Goal: Check status: Check status

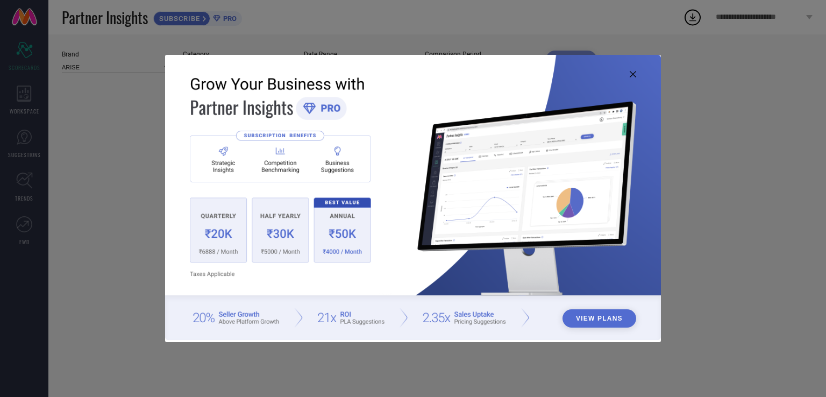
type input "All"
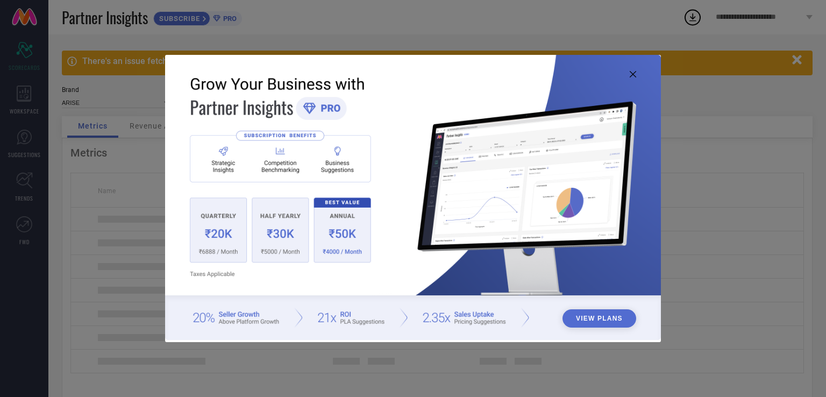
click at [632, 75] on icon at bounding box center [633, 74] width 6 height 6
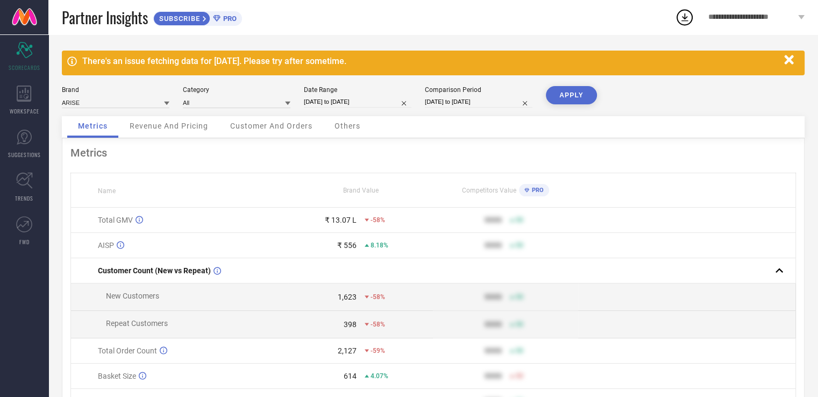
select select "11"
select select "2024"
select select "2025"
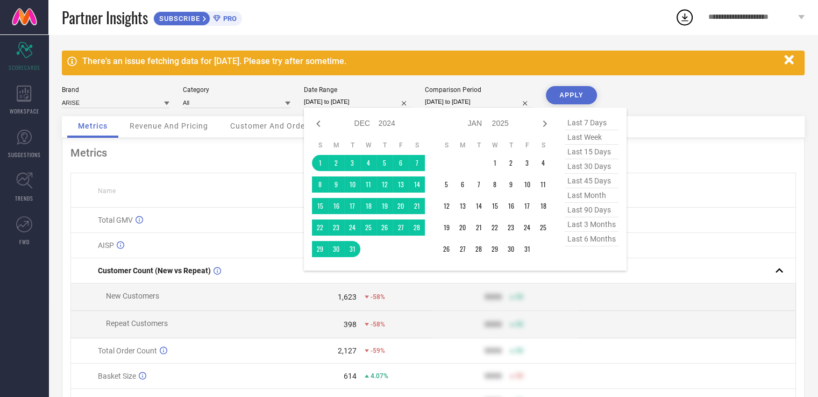
click at [389, 102] on input "[DATE] to [DATE]" at bounding box center [358, 101] width 108 height 11
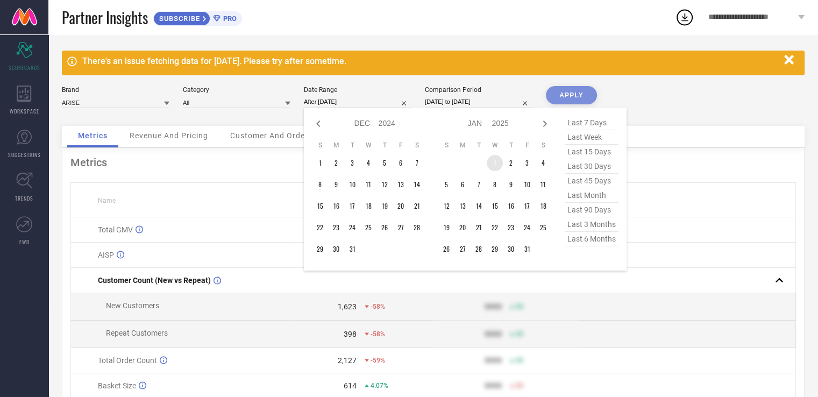
click at [496, 162] on td "1" at bounding box center [495, 163] width 16 height 16
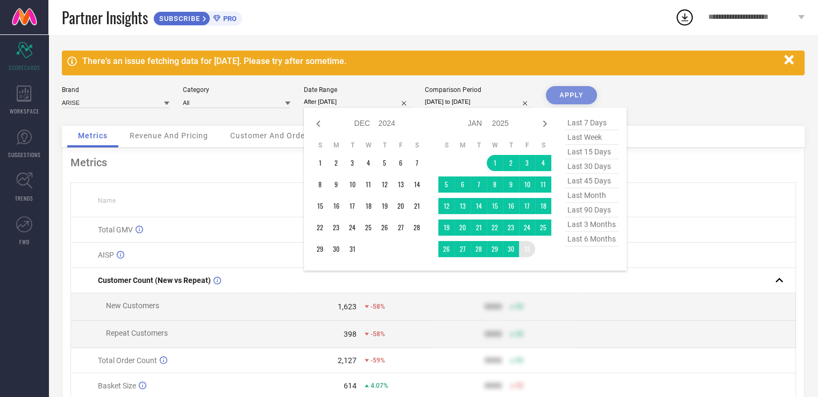
type input "[DATE] to [DATE]"
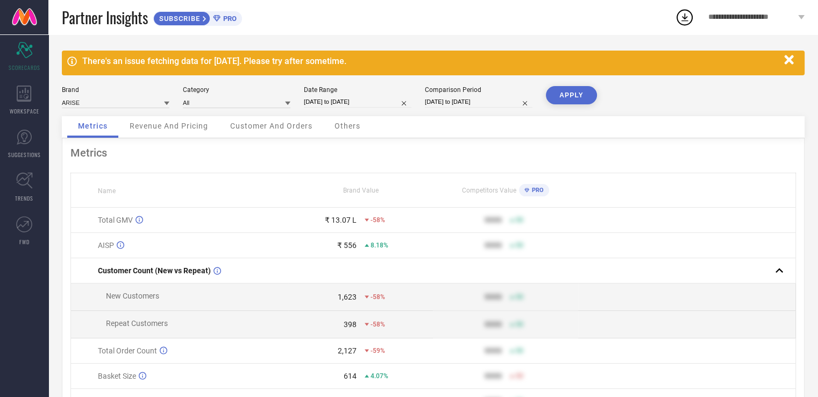
select select "2025"
select select "1"
select select "2025"
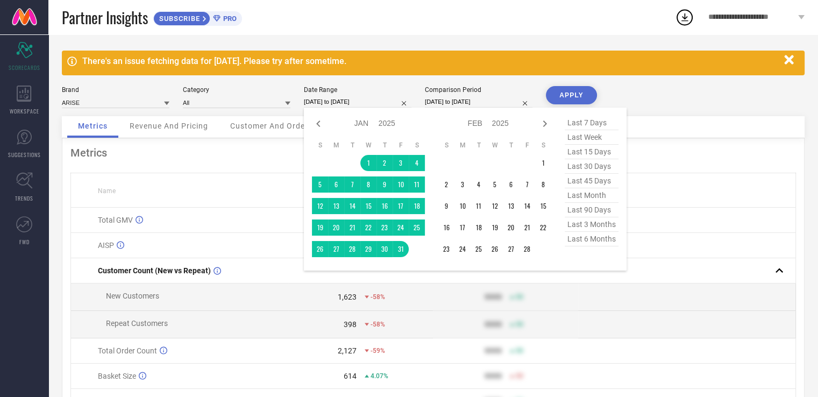
click at [376, 101] on input "[DATE] to [DATE]" at bounding box center [358, 101] width 108 height 11
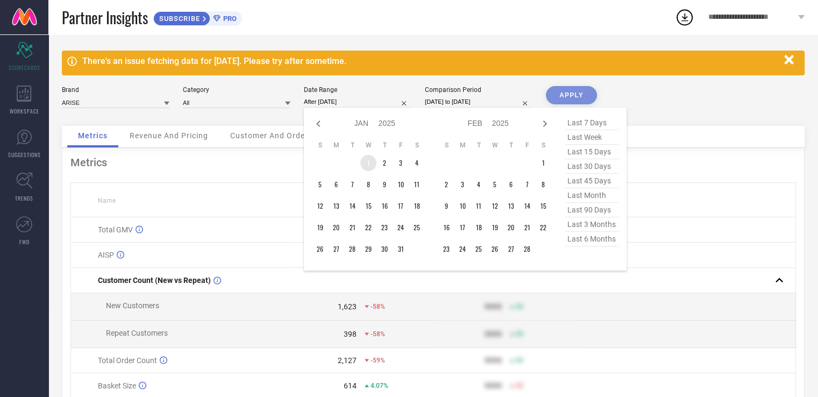
click at [366, 161] on td "1" at bounding box center [368, 163] width 16 height 16
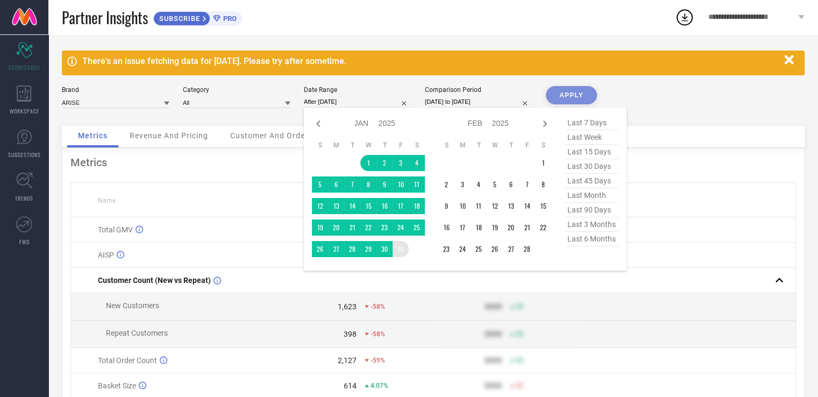
type input "[DATE] to [DATE]"
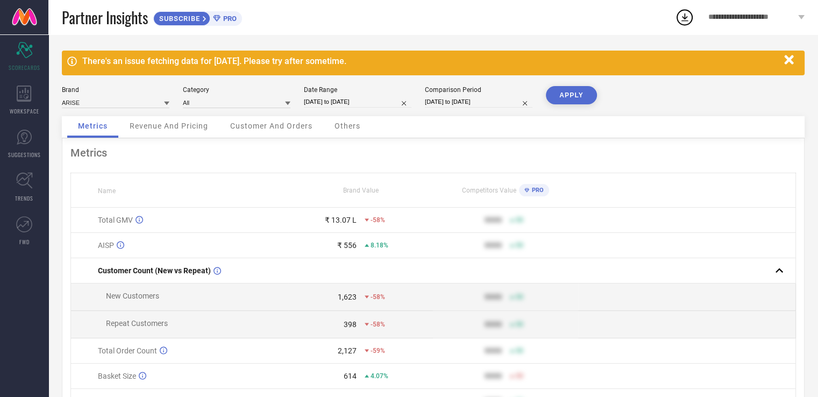
click at [471, 99] on input "[DATE] to [DATE]" at bounding box center [479, 101] width 108 height 11
select select "11"
select select "2023"
select select "2024"
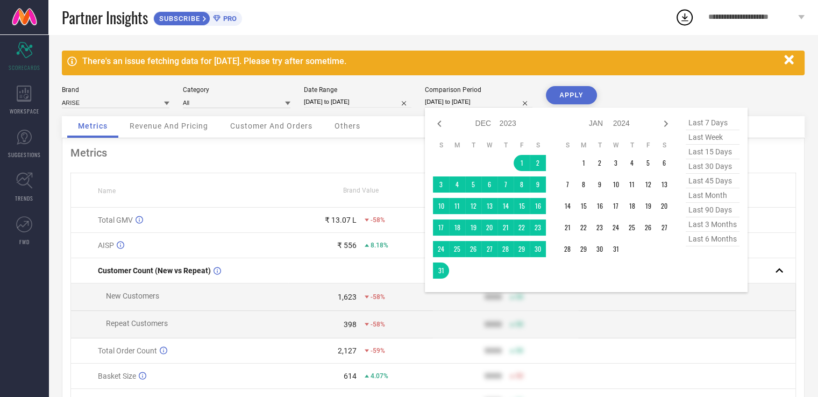
drag, startPoint x: 351, startPoint y: 112, endPoint x: 360, endPoint y: 110, distance: 9.3
click at [351, 112] on div "Brand ARISE Category All Date Range [DATE] to [DATE] Comparison Period [DATE] t…" at bounding box center [433, 101] width 743 height 30
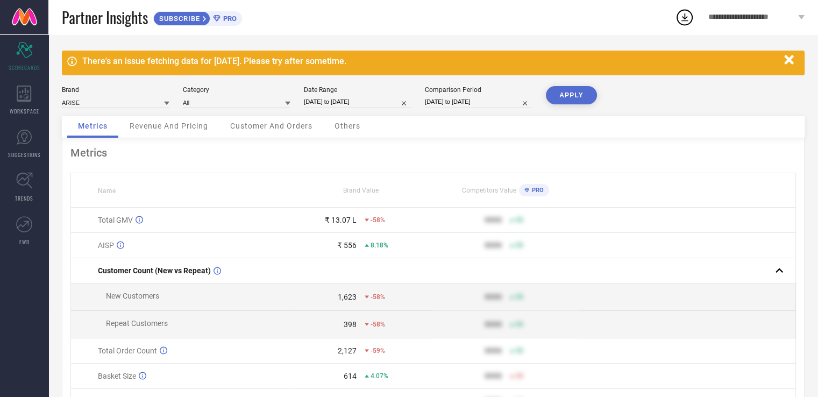
select select "2025"
select select "1"
select select "2025"
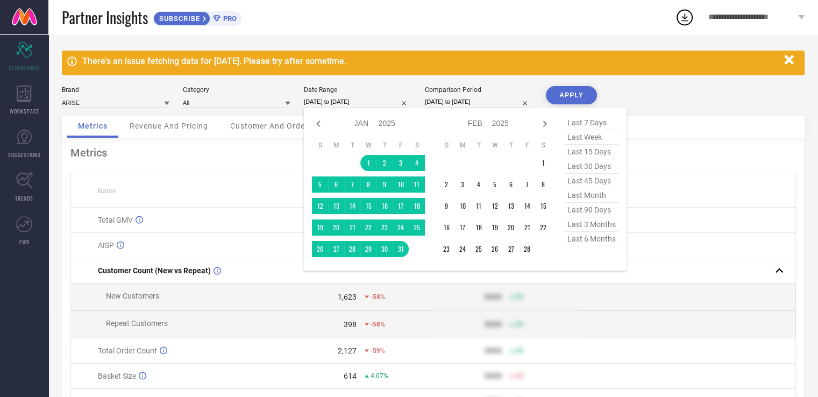
click at [387, 101] on input "[DATE] to [DATE]" at bounding box center [358, 101] width 108 height 11
click at [542, 123] on icon at bounding box center [544, 123] width 13 height 13
select select "1"
select select "2025"
select select "2"
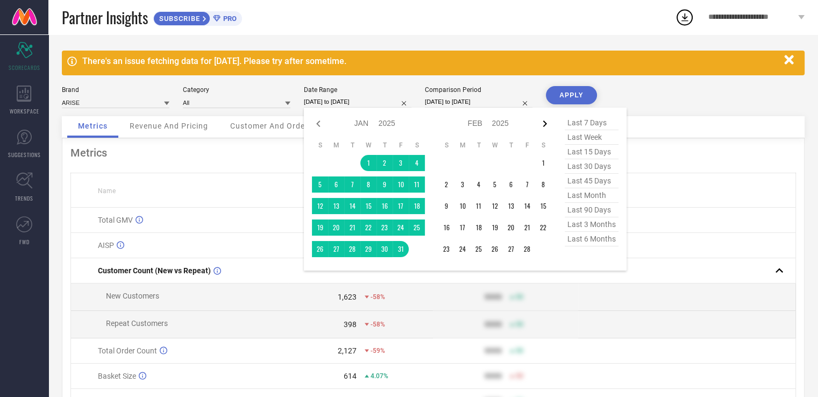
select select "2025"
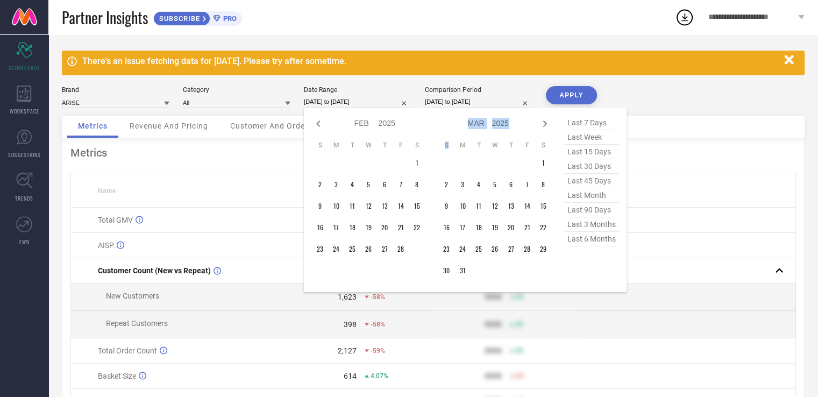
click at [542, 123] on icon at bounding box center [544, 123] width 13 height 13
select select "2"
select select "2025"
select select "3"
select select "2025"
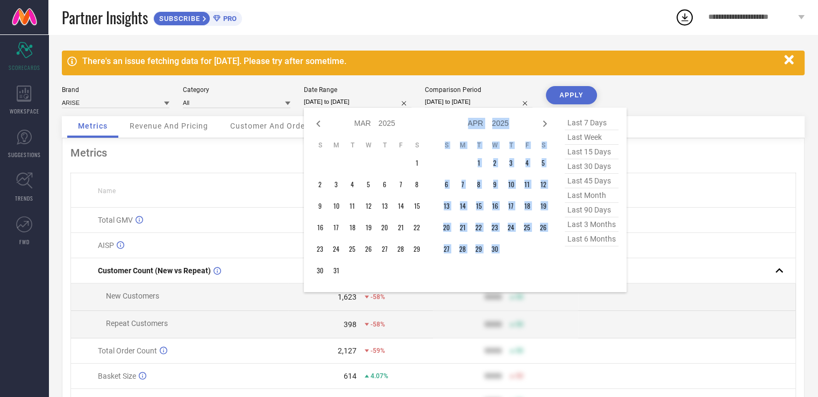
click at [542, 123] on icon at bounding box center [544, 123] width 13 height 13
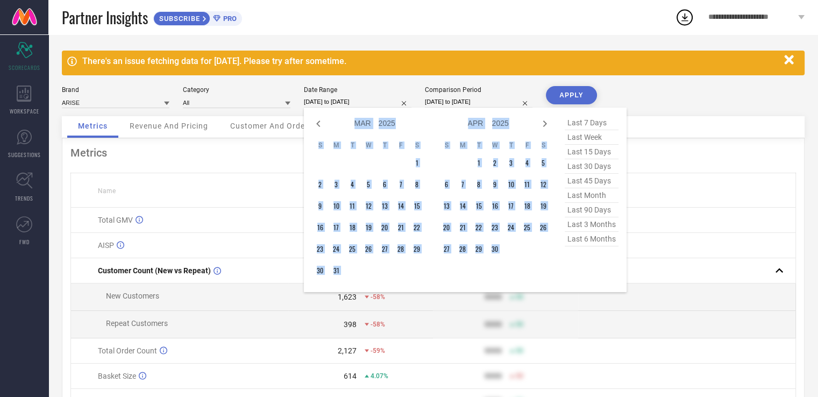
select select "4"
select select "2025"
select select "5"
select select "2025"
click at [542, 123] on icon at bounding box center [544, 123] width 13 height 13
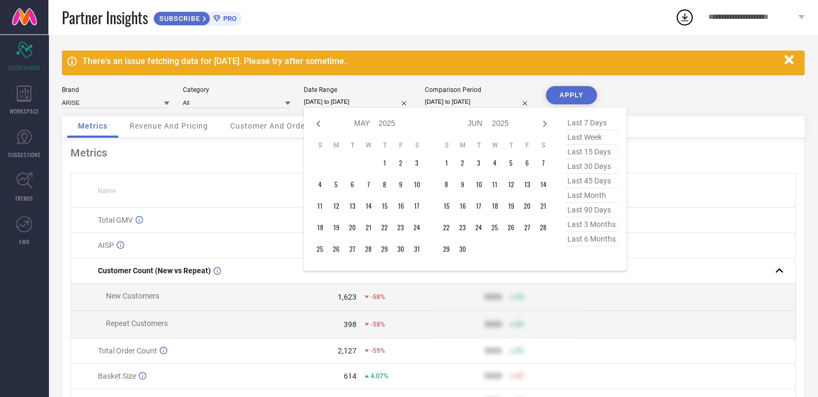
select select "5"
select select "2025"
select select "6"
select select "2025"
click at [542, 123] on icon at bounding box center [544, 123] width 13 height 13
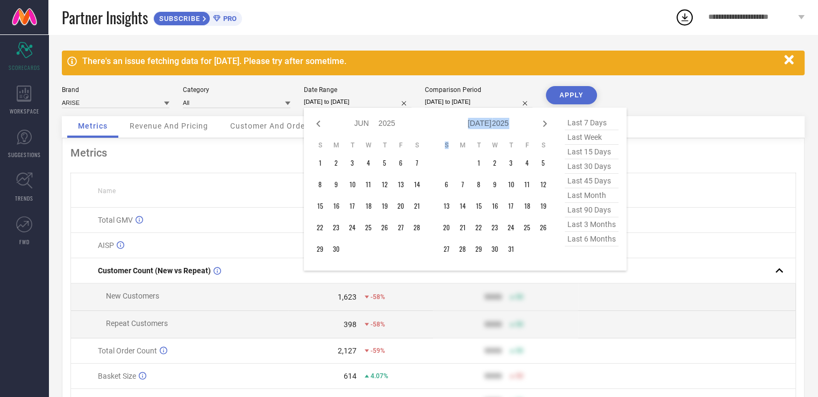
select select "6"
select select "2025"
select select "7"
select select "2025"
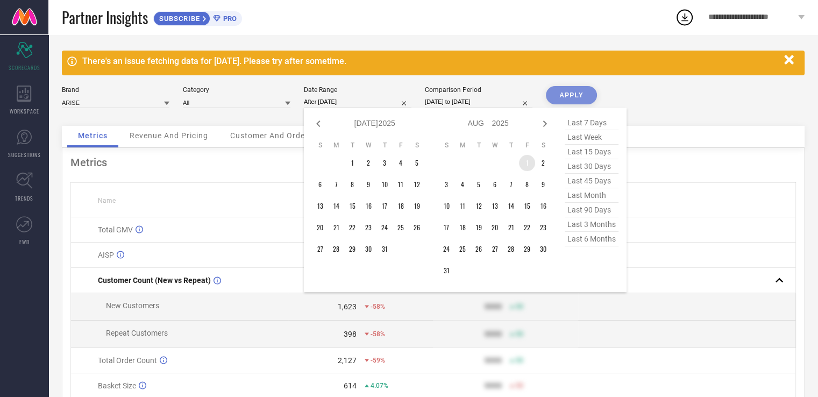
click at [523, 165] on td "1" at bounding box center [527, 163] width 16 height 16
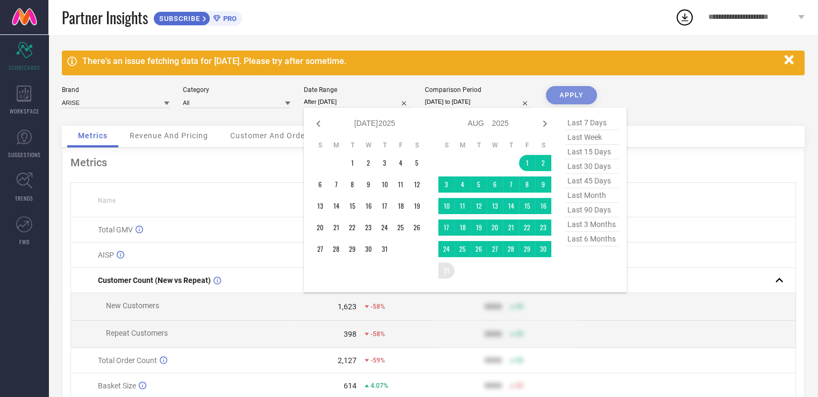
type input "[DATE] to [DATE]"
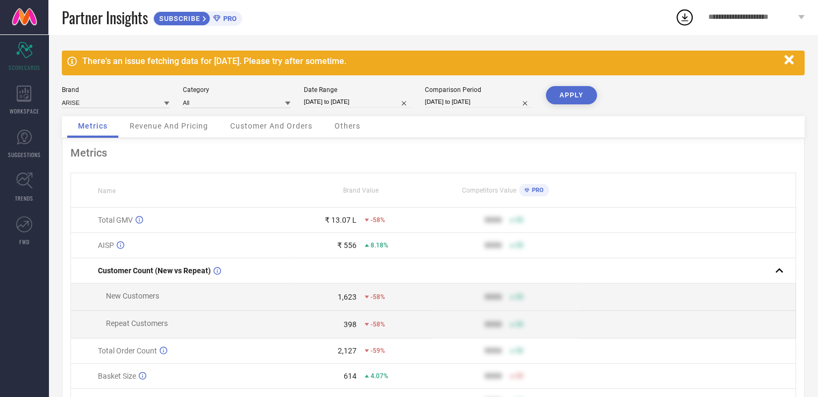
click at [514, 101] on input "[DATE] to [DATE]" at bounding box center [479, 101] width 108 height 11
select select "11"
select select "2023"
select select "2024"
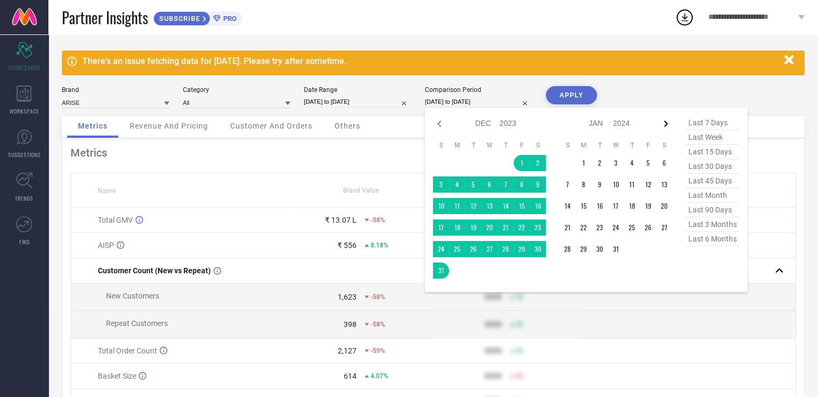
click at [666, 121] on icon at bounding box center [665, 123] width 13 height 13
select select "2024"
select select "1"
select select "2024"
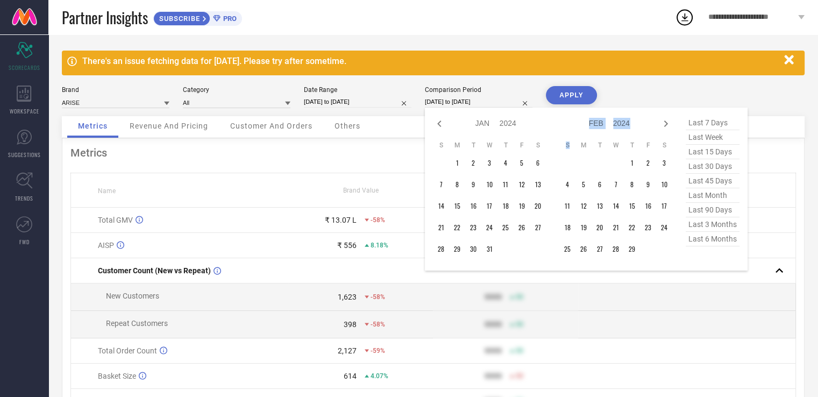
click at [666, 121] on icon at bounding box center [665, 123] width 13 height 13
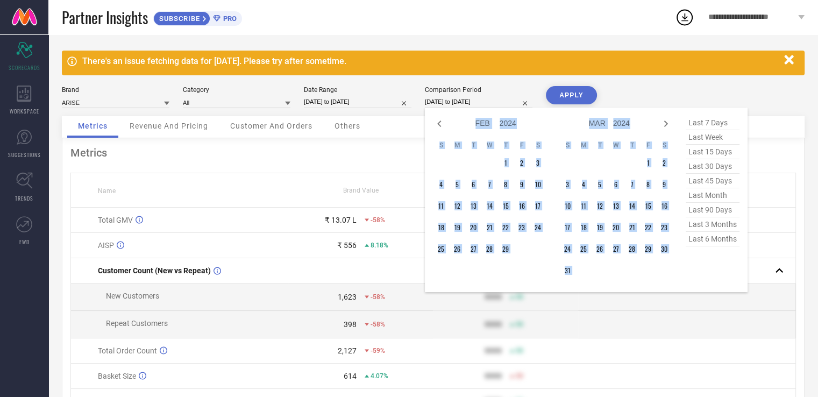
click at [666, 121] on icon at bounding box center [665, 123] width 13 height 13
select select "3"
select select "2024"
select select "4"
select select "2024"
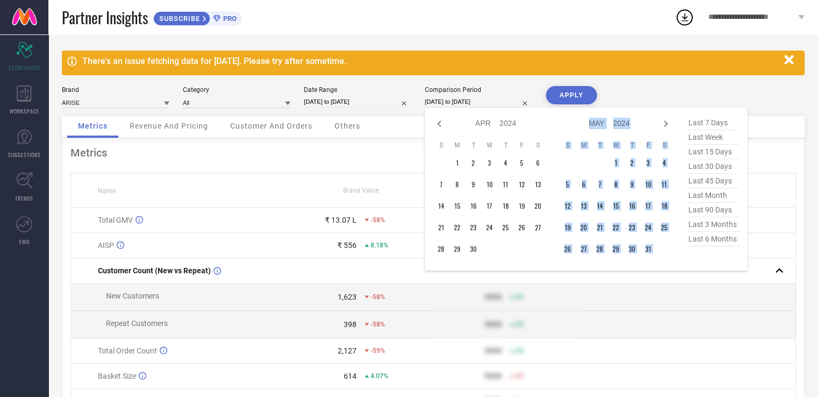
click at [666, 121] on icon at bounding box center [665, 123] width 13 height 13
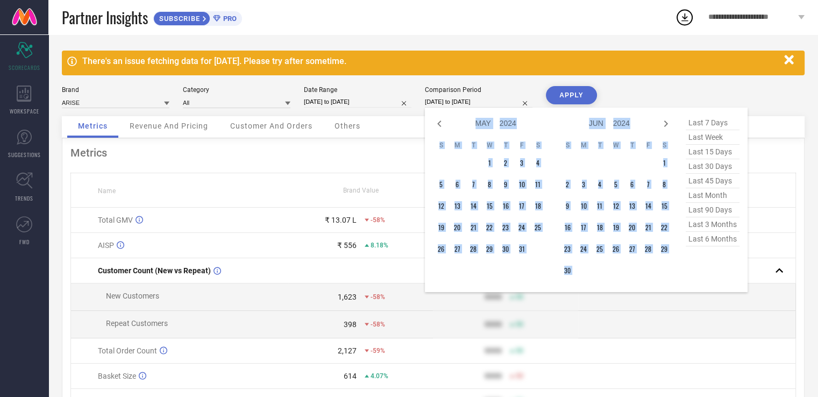
click at [666, 121] on icon at bounding box center [665, 123] width 13 height 13
select select "5"
select select "2024"
select select "6"
select select "2024"
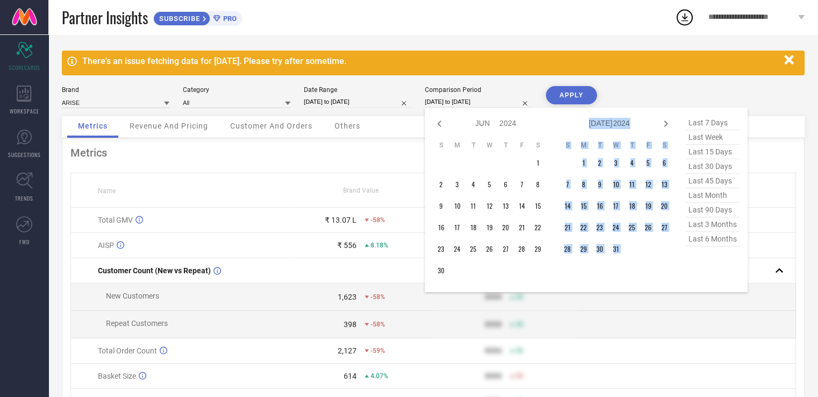
click at [666, 121] on icon at bounding box center [665, 123] width 13 height 13
select select "6"
select select "2024"
select select "7"
select select "2024"
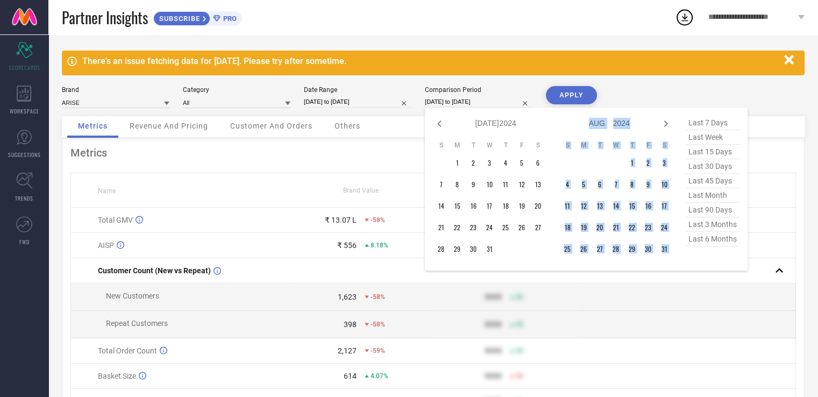
click at [666, 121] on icon at bounding box center [665, 123] width 13 height 13
select select "7"
select select "2024"
select select "8"
select select "2024"
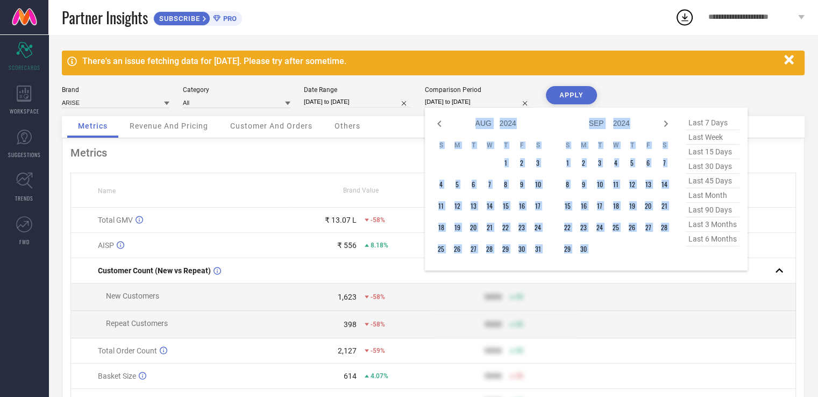
click at [666, 121] on icon at bounding box center [665, 123] width 13 height 13
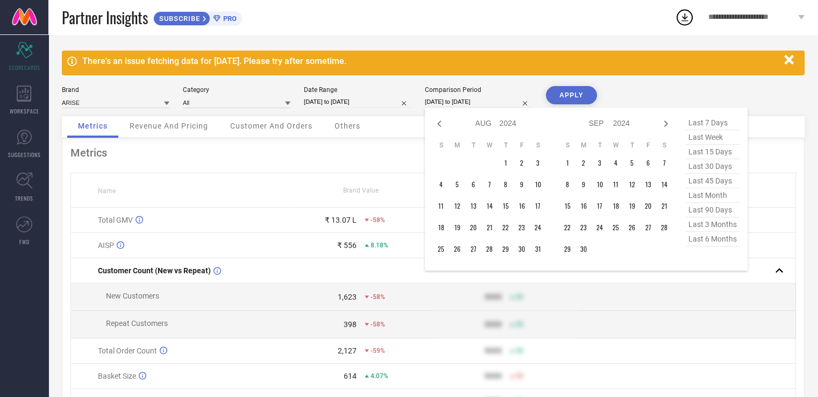
select select "8"
select select "2024"
select select "9"
select select "2024"
click at [666, 121] on icon at bounding box center [665, 123] width 13 height 13
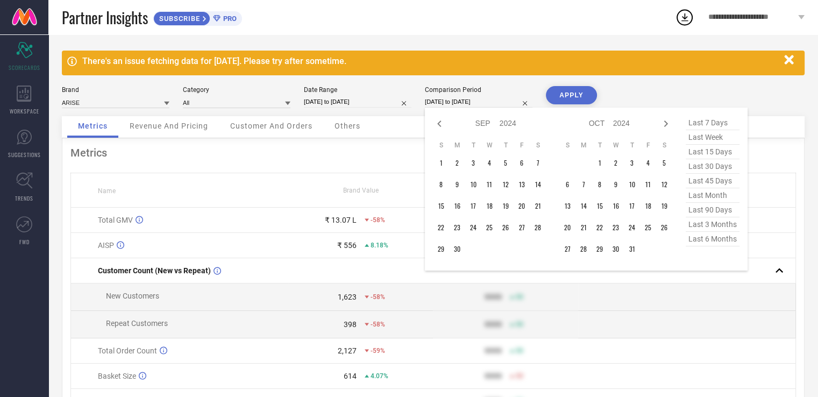
select select "9"
select select "2024"
select select "10"
select select "2024"
click at [666, 121] on icon at bounding box center [665, 123] width 13 height 13
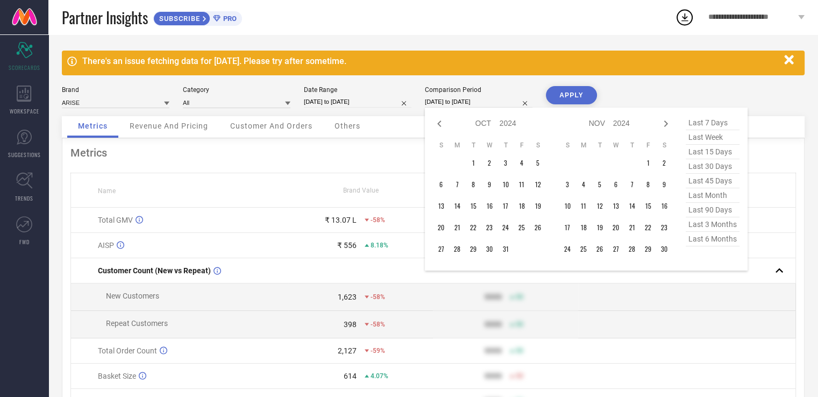
select select "11"
select select "2024"
select select "2025"
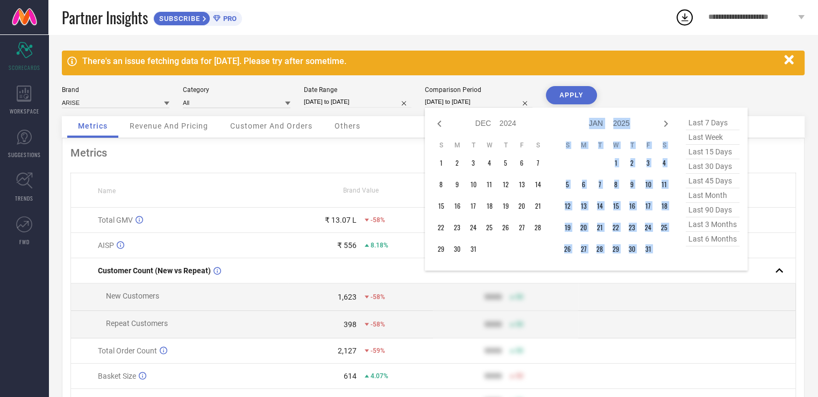
click at [666, 121] on icon at bounding box center [665, 123] width 13 height 13
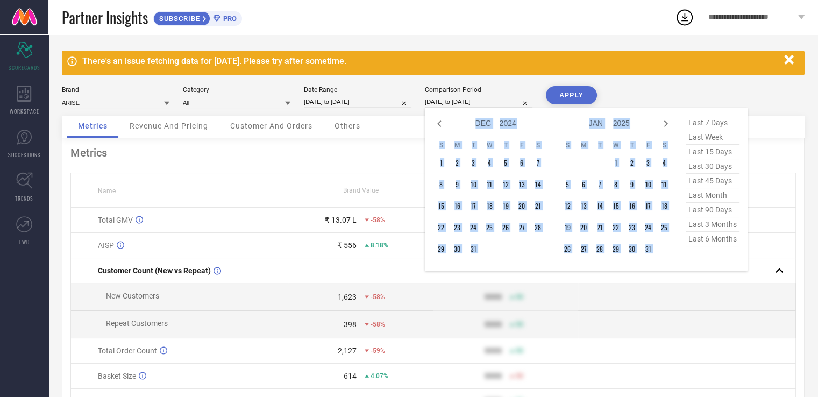
select select "2025"
select select "1"
select select "2025"
click at [666, 121] on icon at bounding box center [665, 123] width 13 height 13
select select "1"
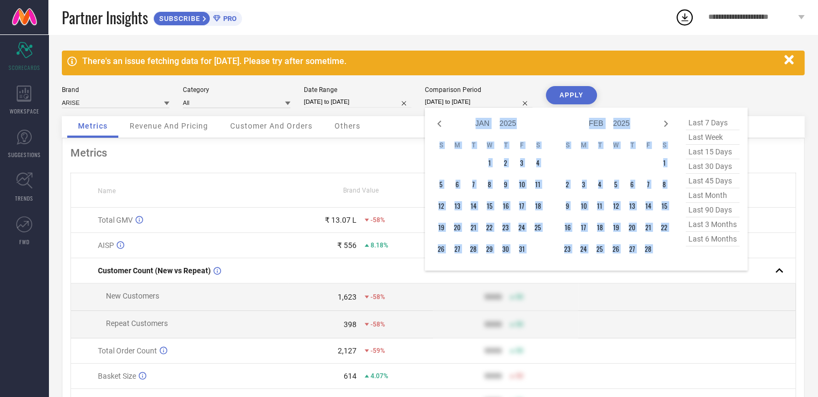
select select "2025"
select select "2"
select select "2025"
click at [666, 121] on icon at bounding box center [665, 123] width 13 height 13
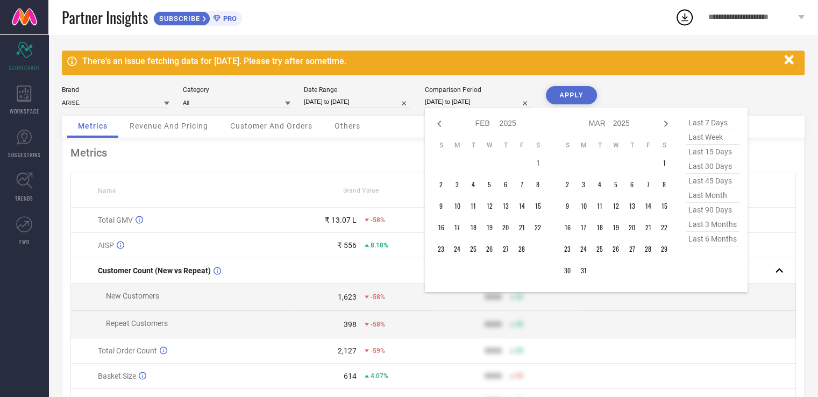
select select "2"
select select "2025"
select select "3"
select select "2025"
click at [601, 160] on td "1" at bounding box center [600, 163] width 16 height 16
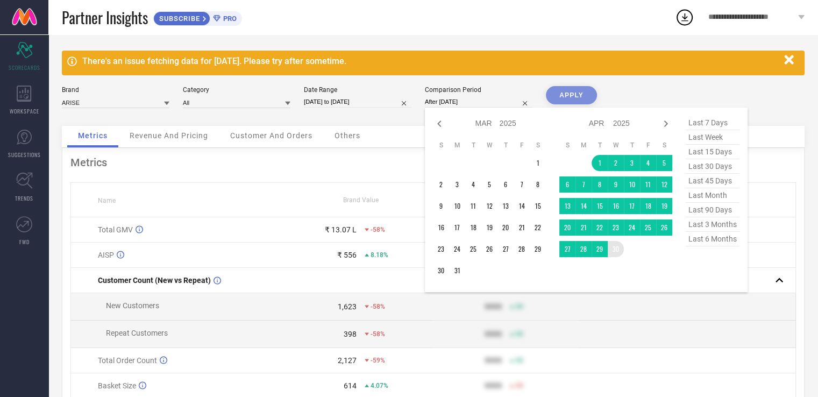
type input "[DATE] to [DATE]"
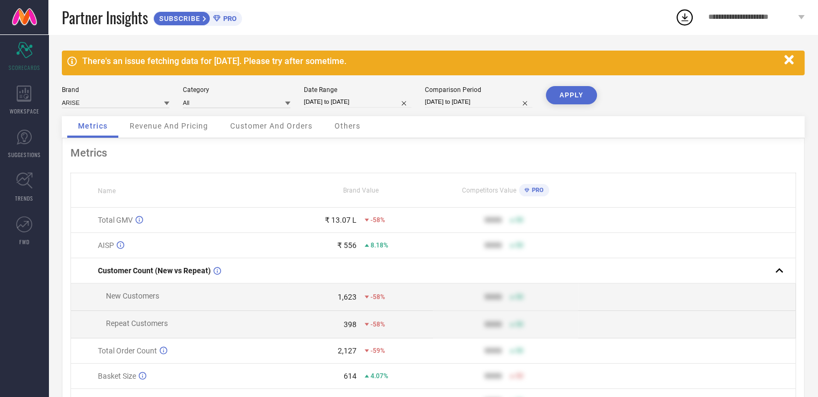
click at [574, 98] on button "APPLY" at bounding box center [571, 95] width 51 height 18
select select "3"
select select "2025"
select select "4"
select select "2025"
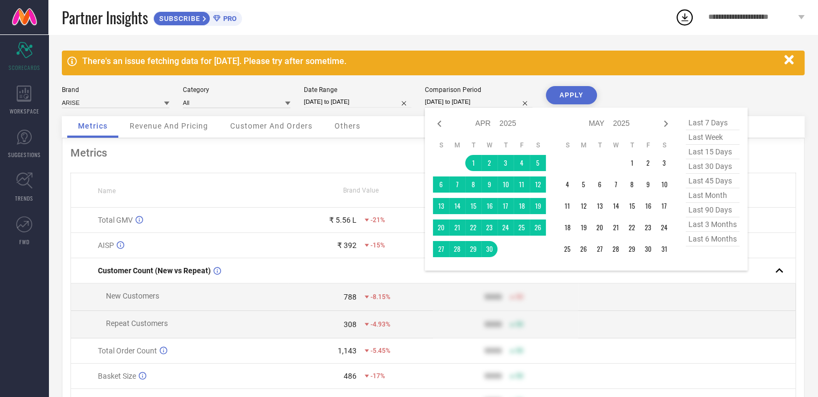
click at [467, 102] on input "[DATE] to [DATE]" at bounding box center [479, 101] width 108 height 11
click at [439, 121] on icon at bounding box center [439, 123] width 4 height 6
select select "2"
select select "2025"
select select "3"
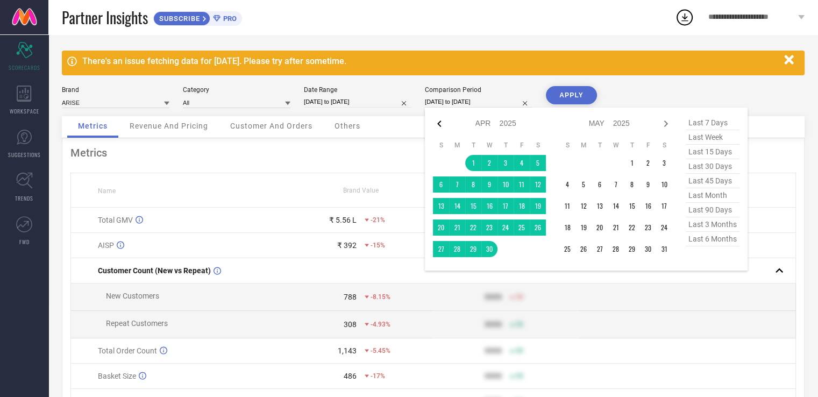
select select "2025"
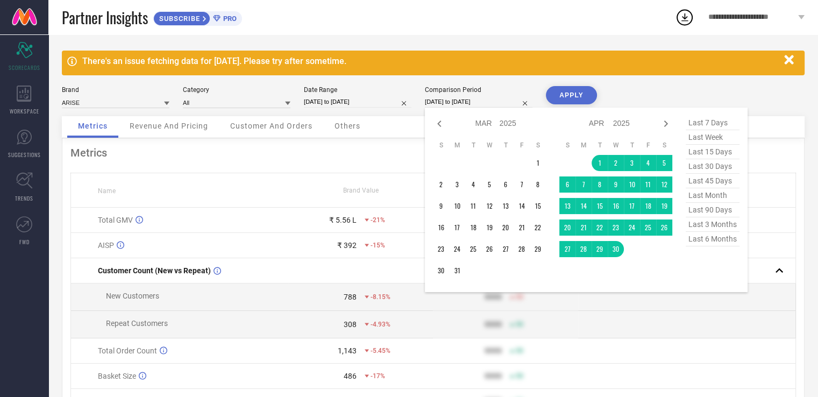
click at [439, 121] on icon at bounding box center [439, 123] width 4 height 6
select select "1"
select select "2025"
select select "2"
select select "2025"
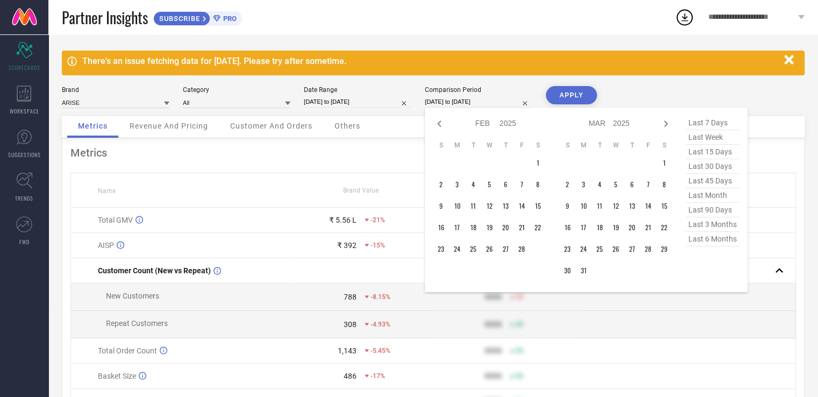
click at [439, 121] on icon at bounding box center [439, 123] width 4 height 6
select select "2025"
select select "1"
select select "2025"
click at [482, 161] on td "1" at bounding box center [489, 163] width 16 height 16
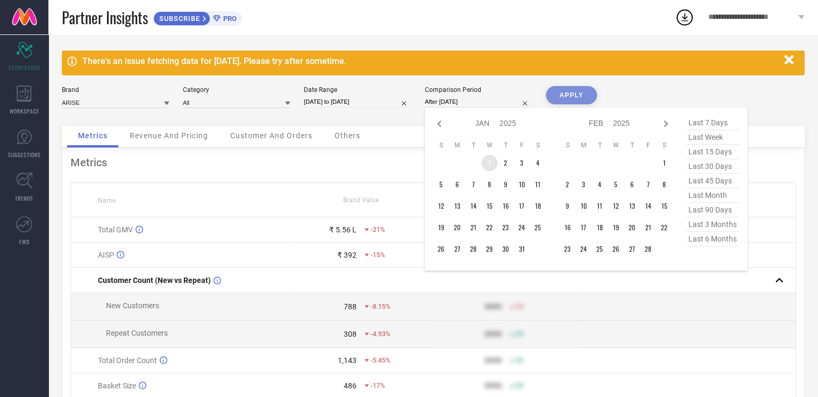
type input "[DATE] to [DATE]"
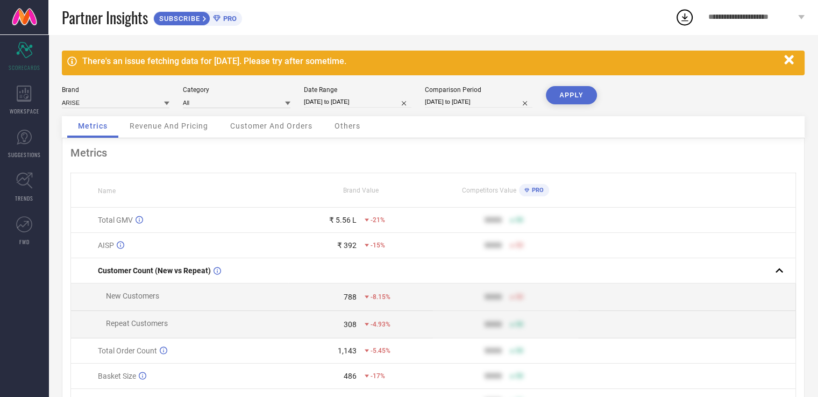
click at [475, 100] on input "[DATE] to [DATE]" at bounding box center [479, 101] width 108 height 11
select select "2025"
select select "1"
select select "2025"
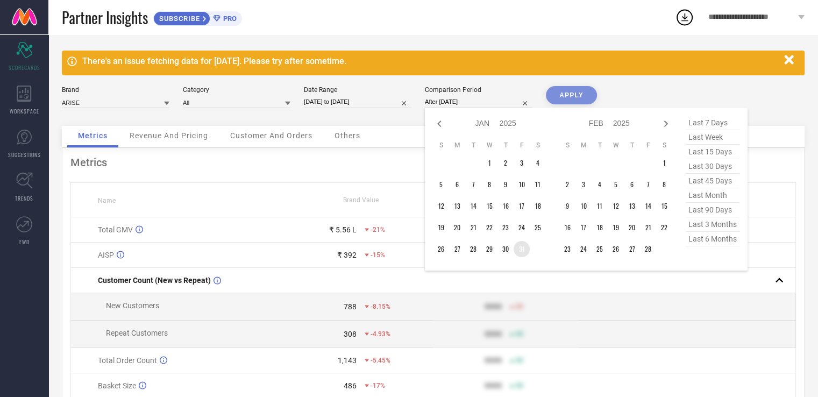
click at [523, 246] on td "31" at bounding box center [522, 249] width 16 height 16
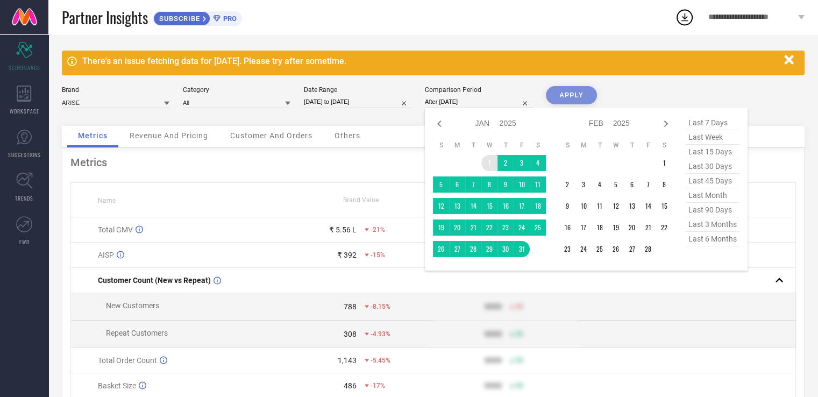
type input "[DATE] to [DATE]"
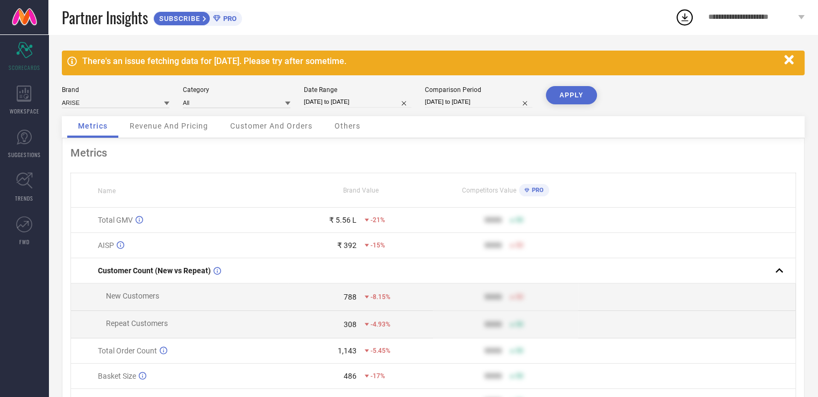
click at [570, 96] on button "APPLY" at bounding box center [571, 95] width 51 height 18
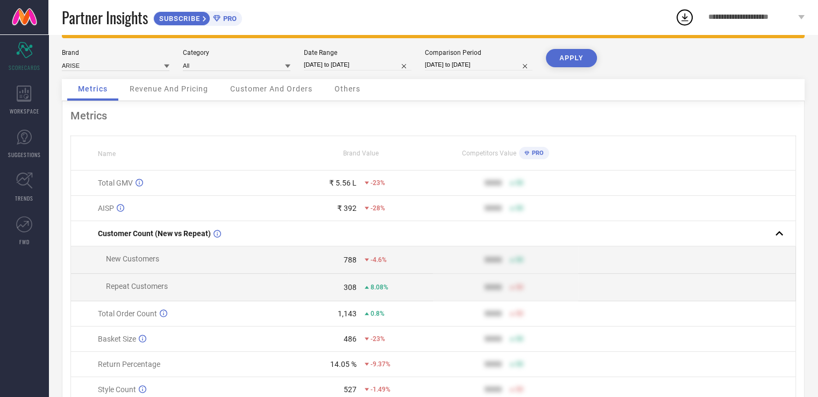
scroll to position [42, 0]
